Goal: Participate in discussion

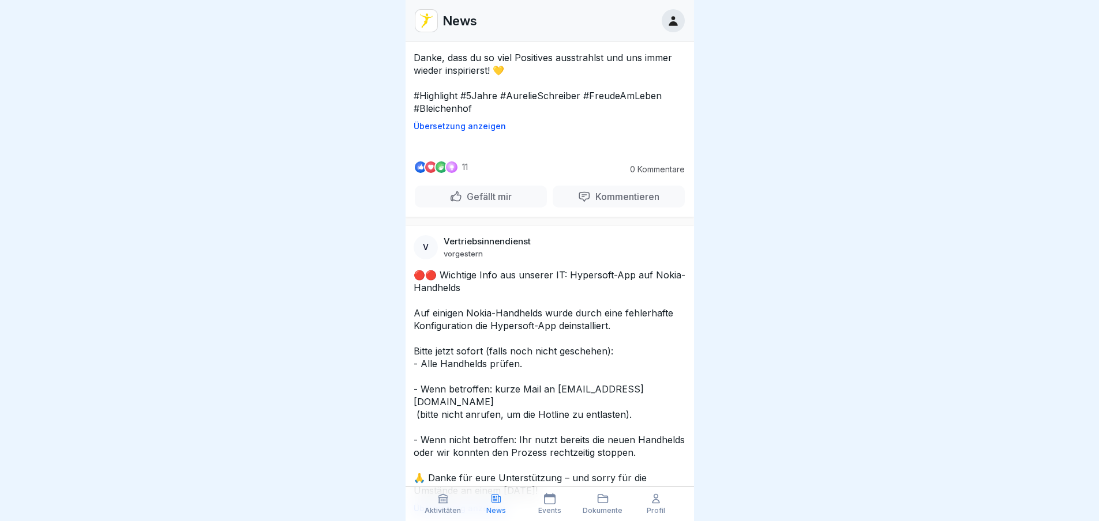
scroll to position [1269, 0]
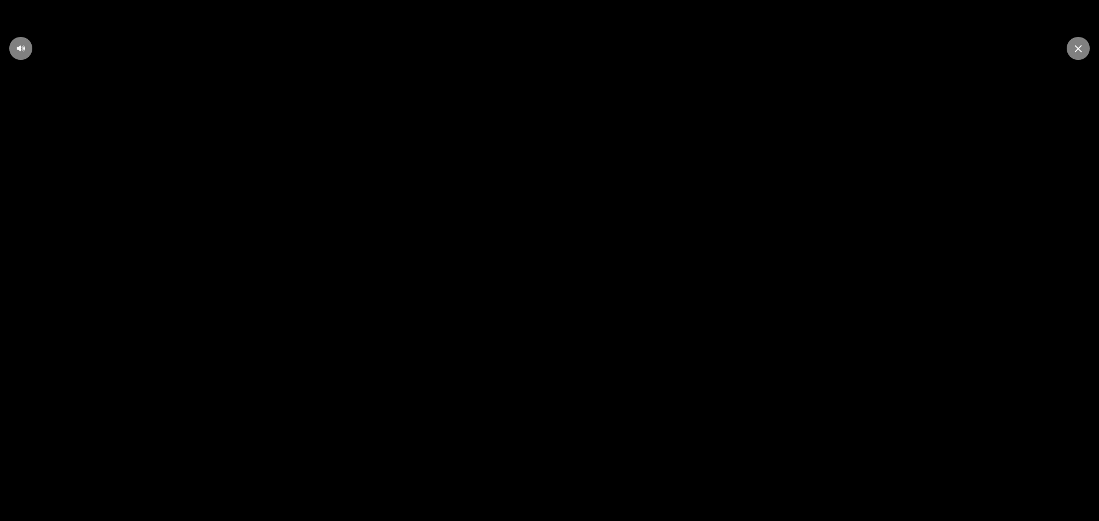
click at [850, 246] on video at bounding box center [549, 260] width 1099 height 521
click at [1085, 47] on div at bounding box center [1077, 48] width 23 height 23
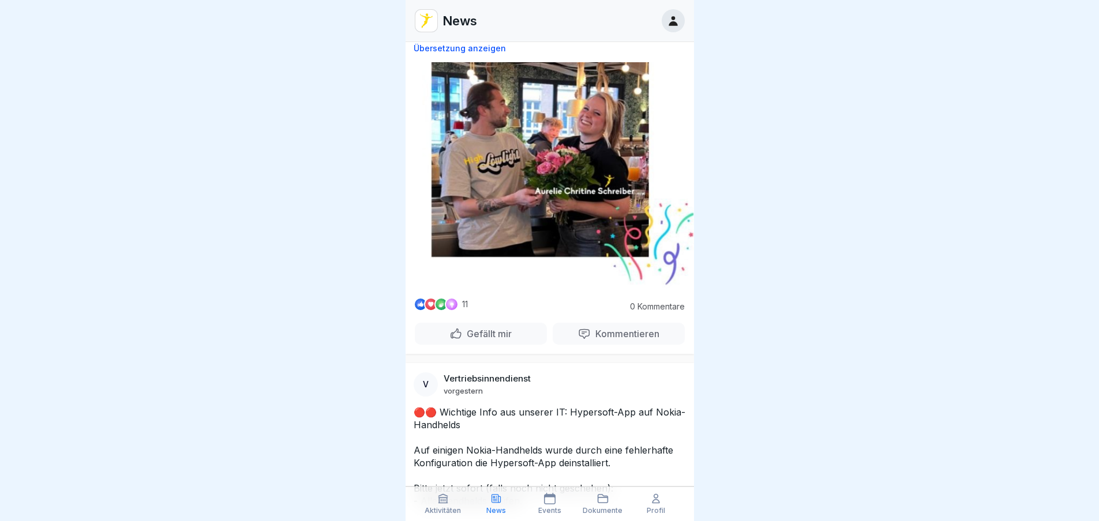
scroll to position [9, 0]
click at [922, 387] on div at bounding box center [549, 260] width 1099 height 521
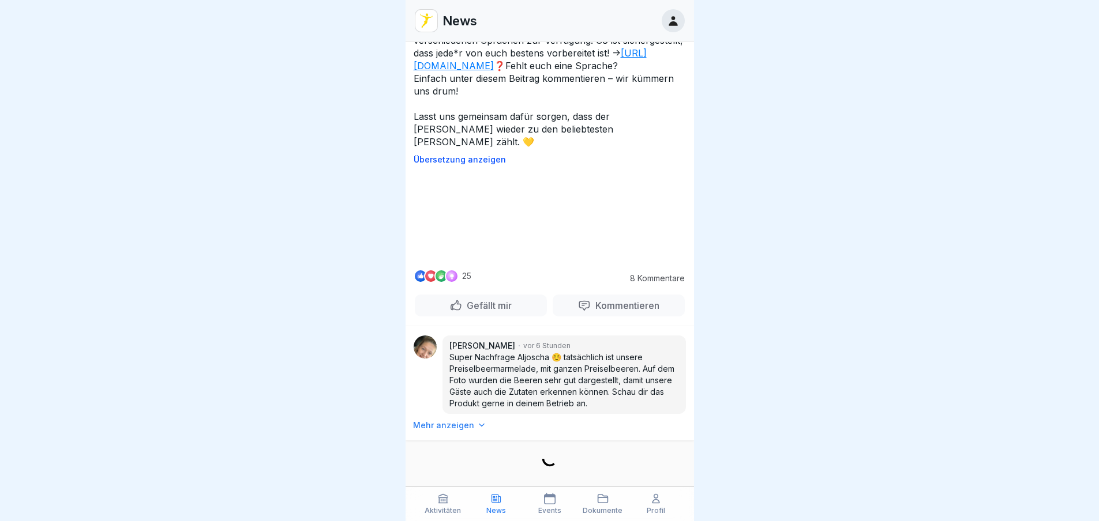
scroll to position [5286, 0]
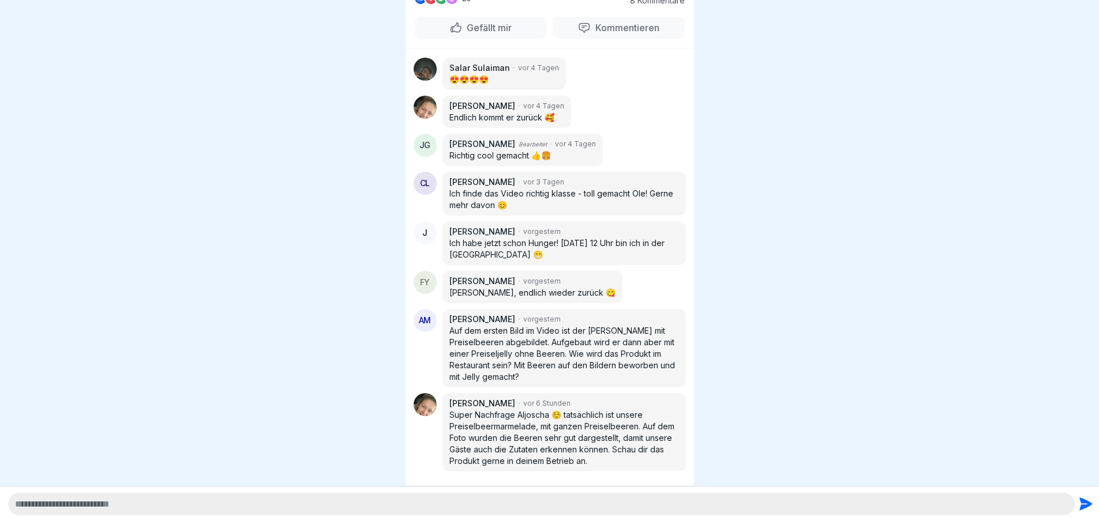
scroll to position [750, 0]
click at [433, 119] on div at bounding box center [424, 107] width 23 height 23
click at [476, 112] on p "[PERSON_NAME]" at bounding box center [482, 106] width 66 height 12
click at [498, 123] on p "Endlich kommt er zurück 🥰" at bounding box center [506, 118] width 115 height 12
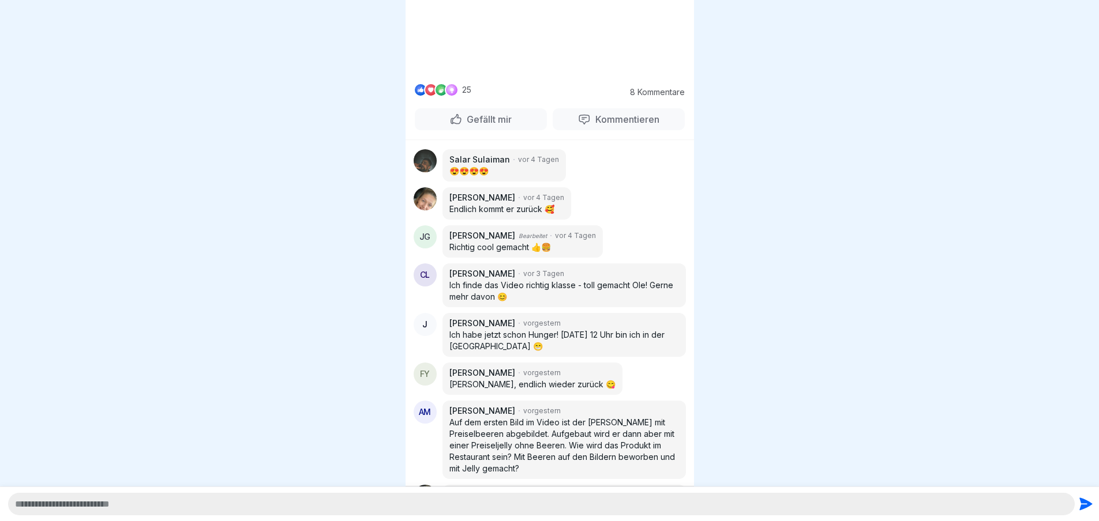
scroll to position [170, 0]
